Goal: Find specific page/section: Find specific page/section

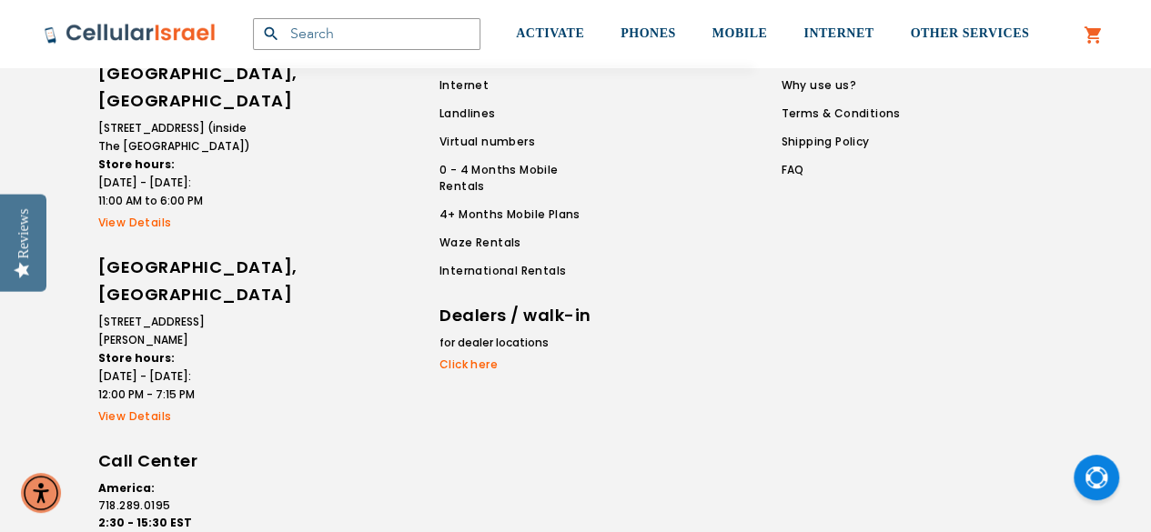
scroll to position [1828, 0]
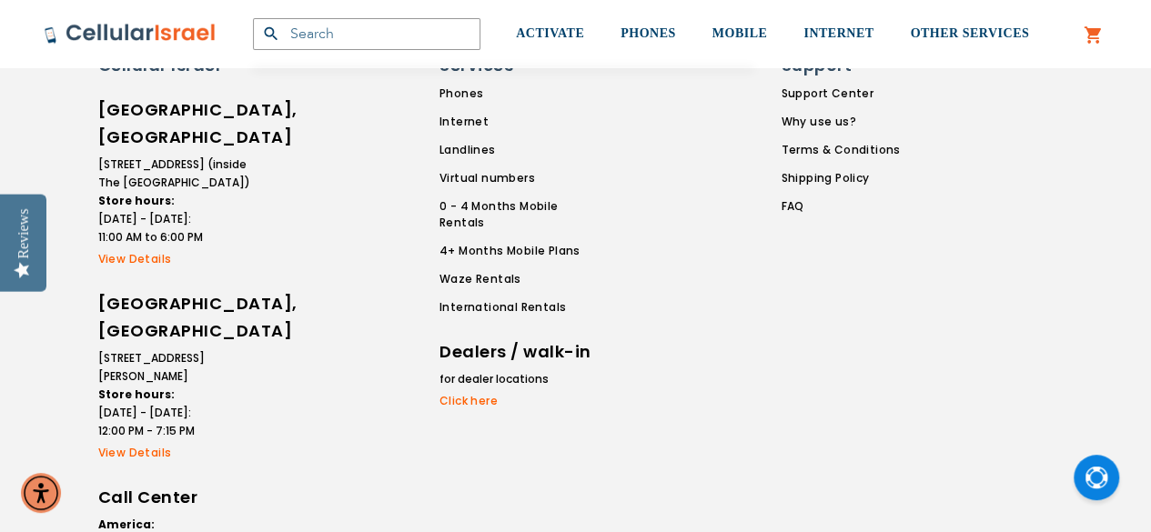
click at [165, 251] on link "View Details" at bounding box center [175, 259] width 155 height 16
